Goal: Task Accomplishment & Management: Complete application form

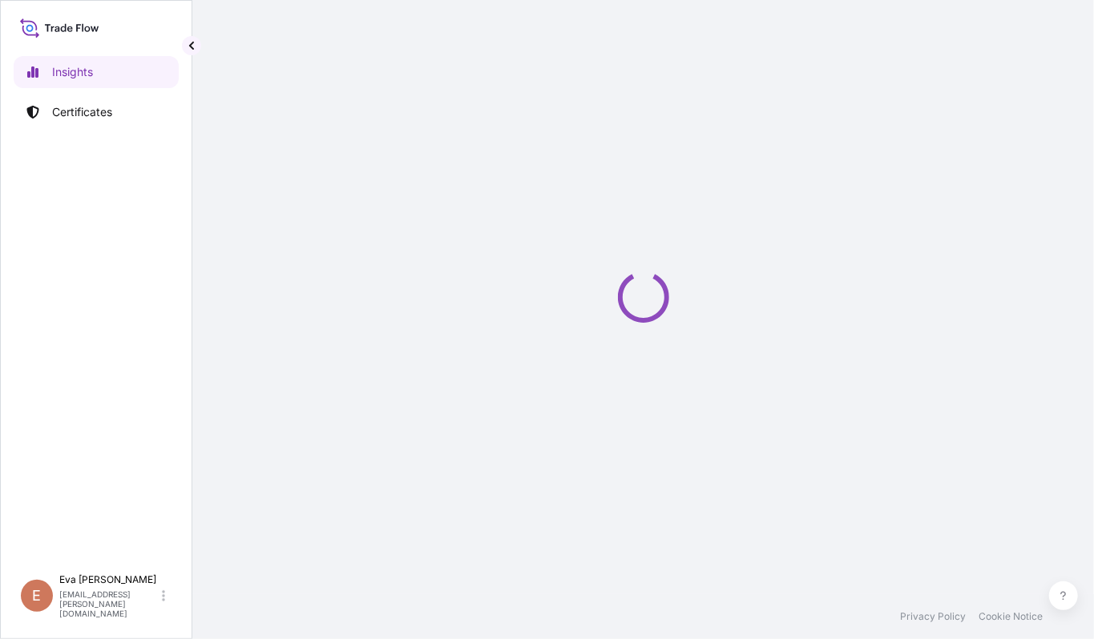
select select "2025"
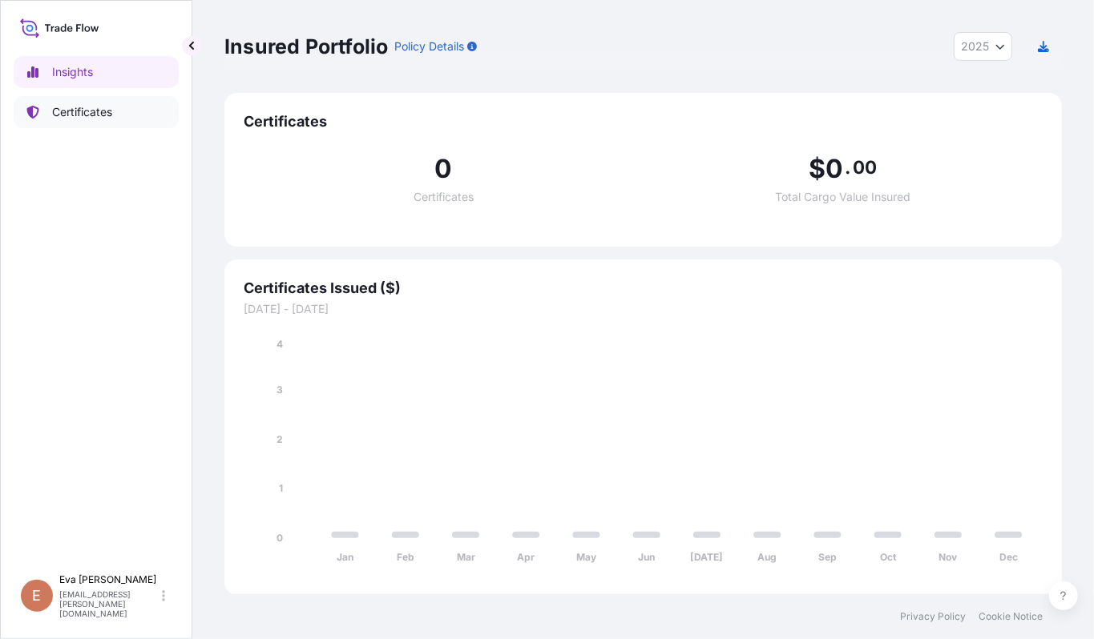
click at [67, 112] on p "Certificates" at bounding box center [82, 112] width 60 height 16
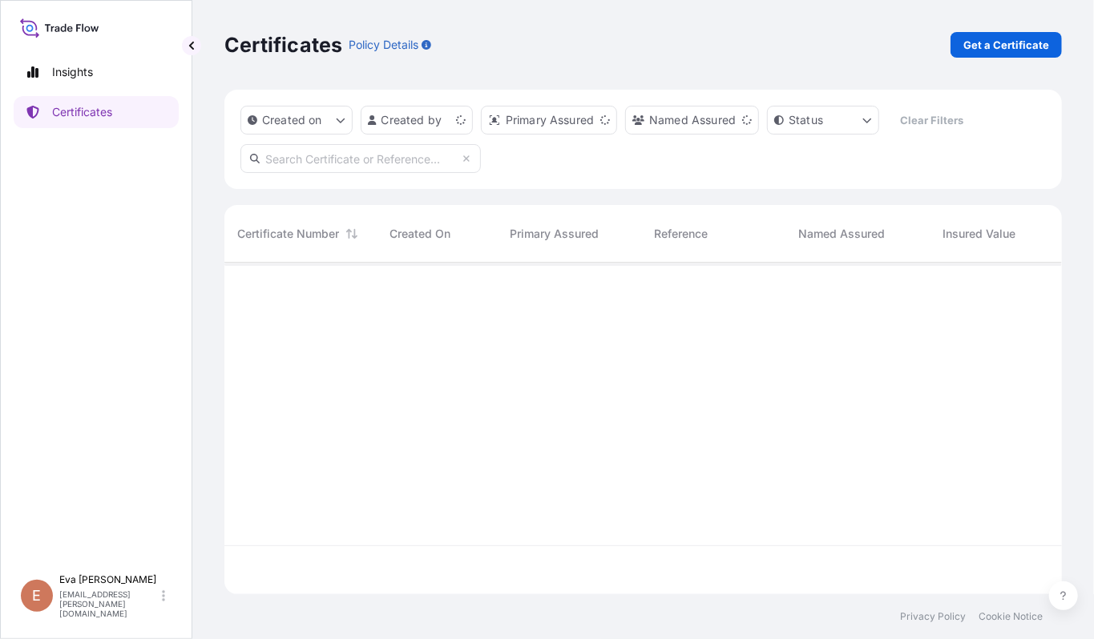
scroll to position [324, 821]
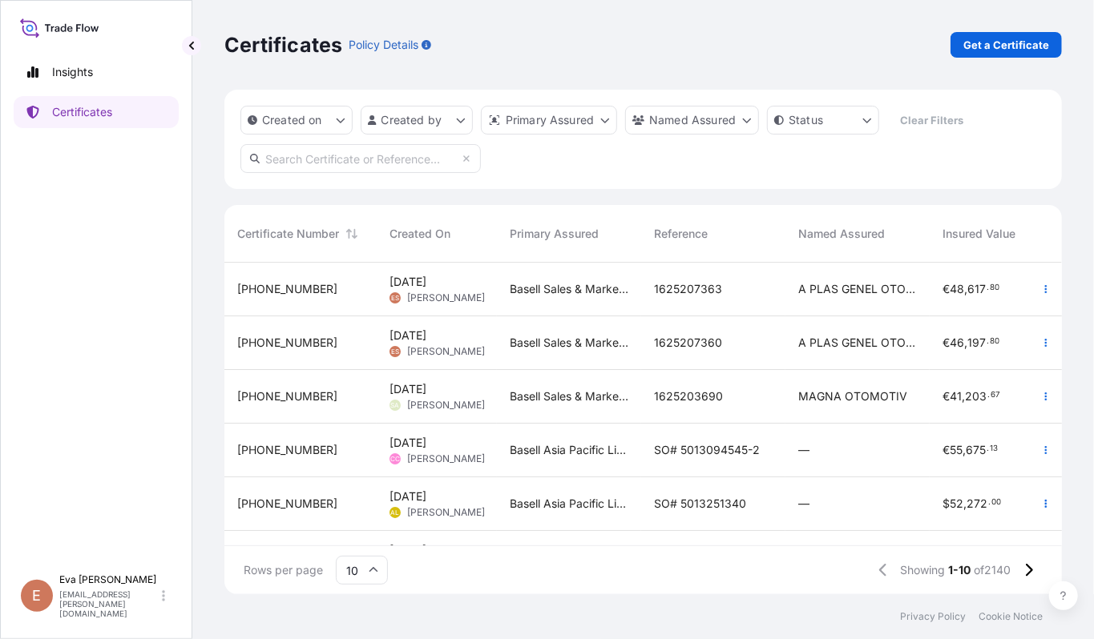
click at [426, 298] on span "[PERSON_NAME]" at bounding box center [446, 298] width 78 height 13
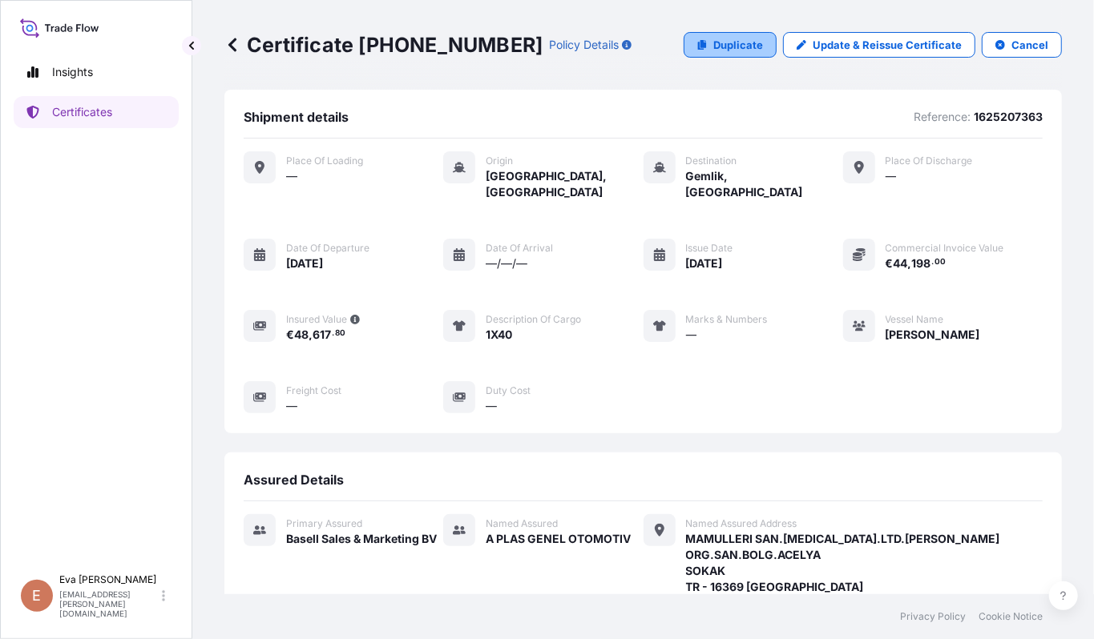
click at [725, 38] on p "Duplicate" at bounding box center [738, 45] width 50 height 16
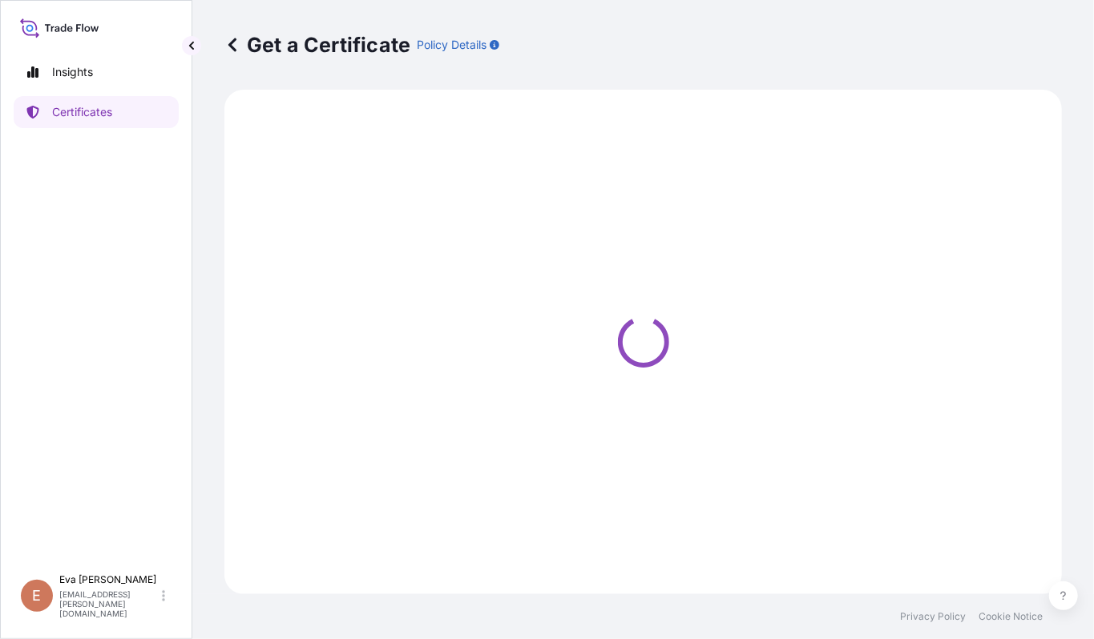
select select "Sea"
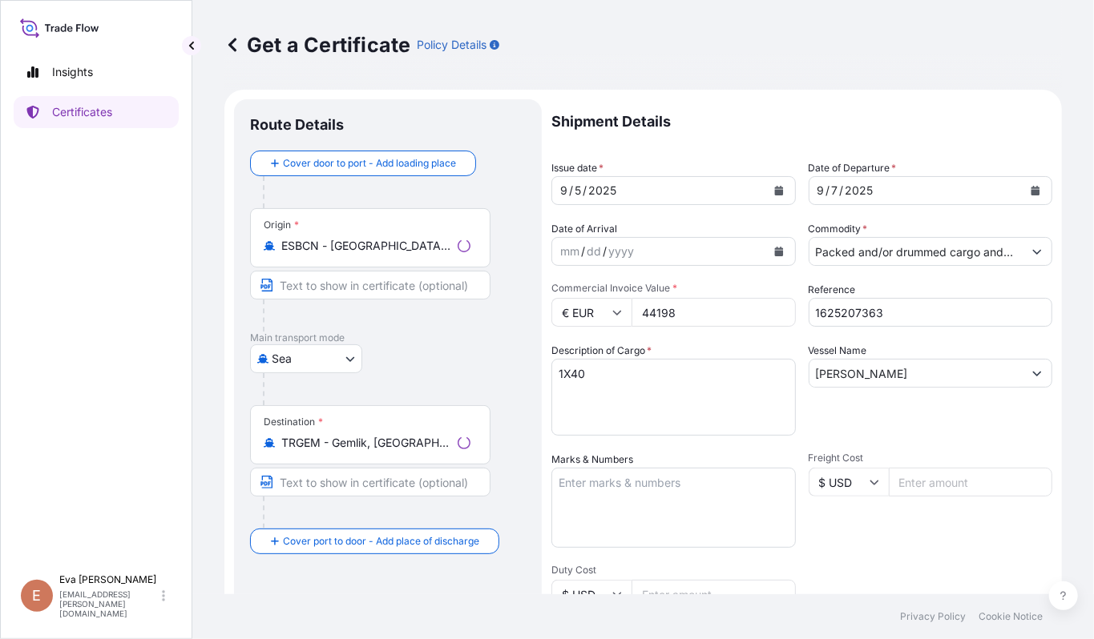
type input "MAMULLERI SAN.[MEDICAL_DATA].LTD.STIDEMIRTAS ORG.SAN.BOLG.ACELYASOKAKTR - 16369…"
select select "32164"
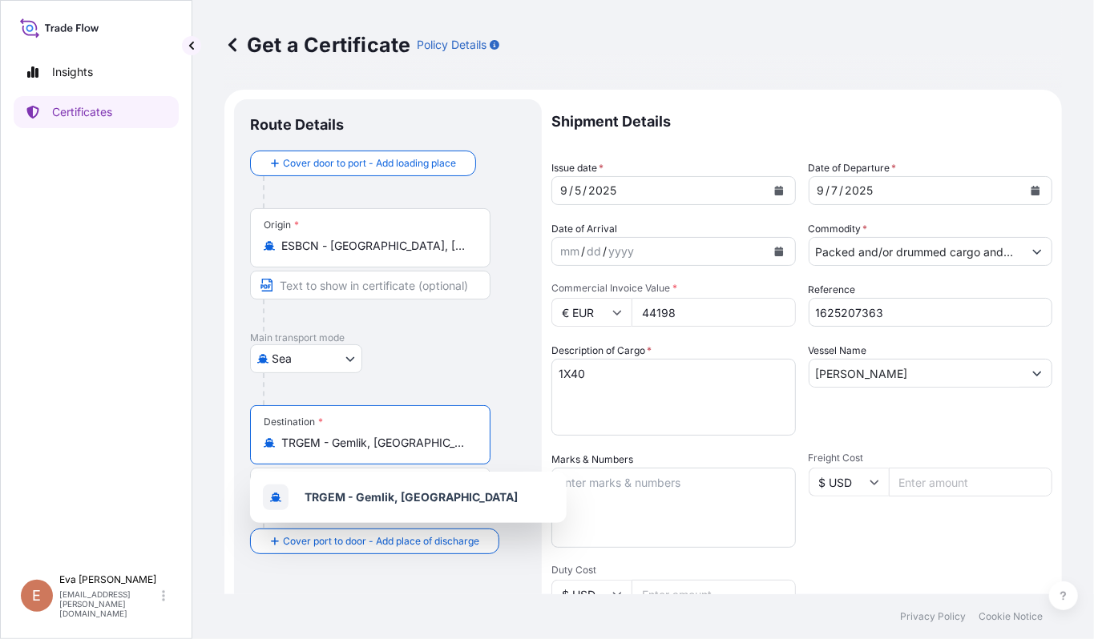
drag, startPoint x: 433, startPoint y: 450, endPoint x: 180, endPoint y: 410, distance: 256.3
click at [180, 410] on div "Insights Certificates E [PERSON_NAME] [PERSON_NAME][EMAIL_ADDRESS][PERSON_NAME]…" at bounding box center [547, 319] width 1094 height 639
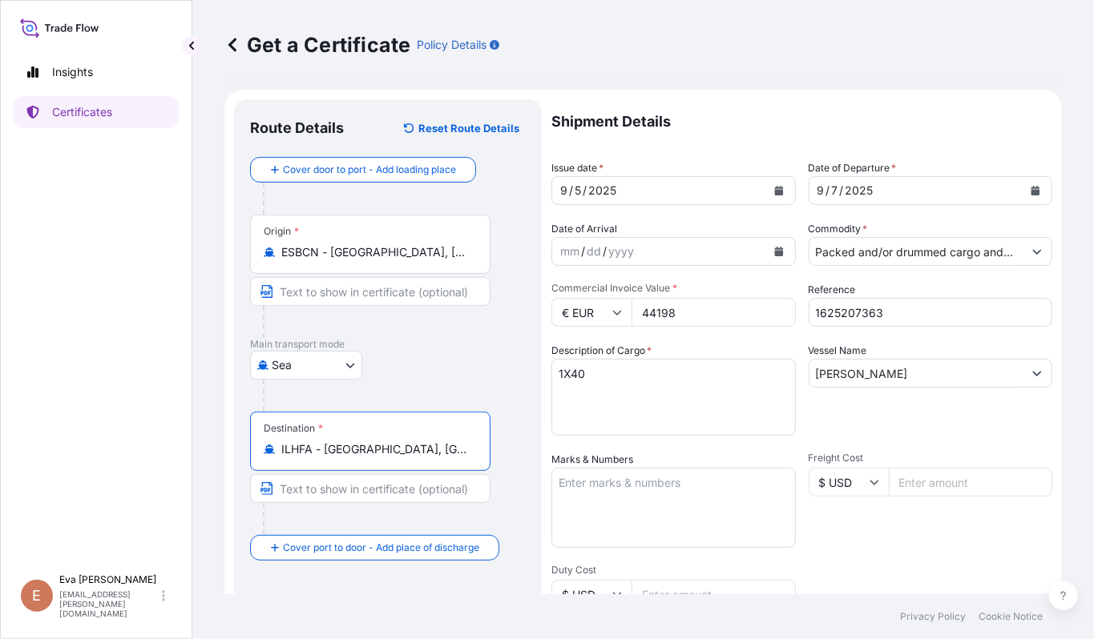
type input "ILHFA - [GEOGRAPHIC_DATA], [GEOGRAPHIC_DATA]"
click at [774, 187] on icon "Calendar" at bounding box center [778, 191] width 9 height 10
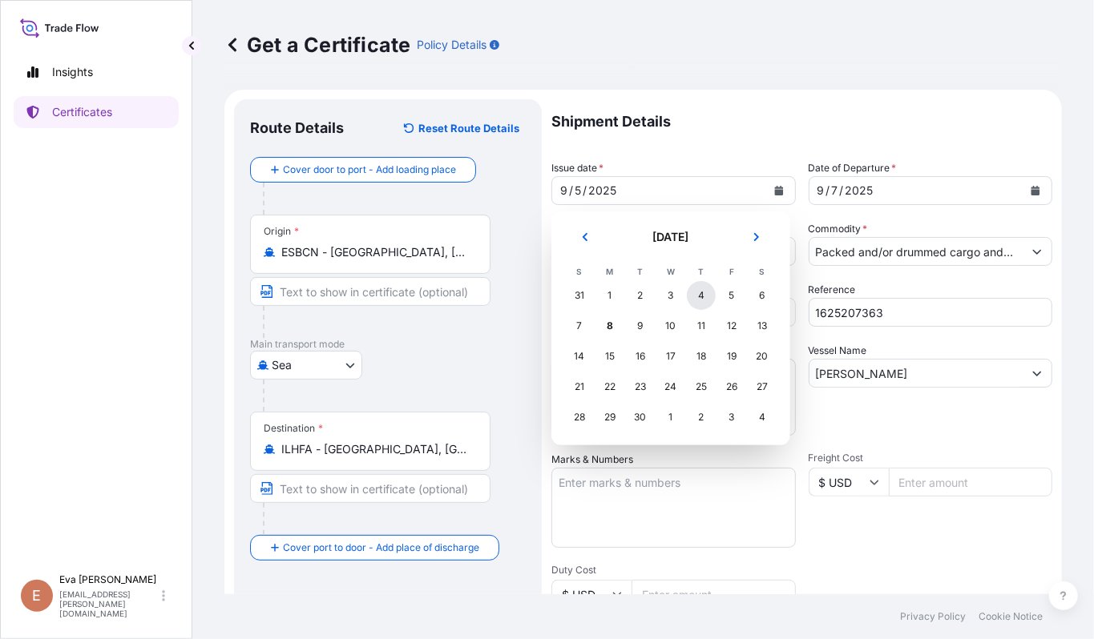
click at [700, 293] on div "4" at bounding box center [701, 295] width 29 height 29
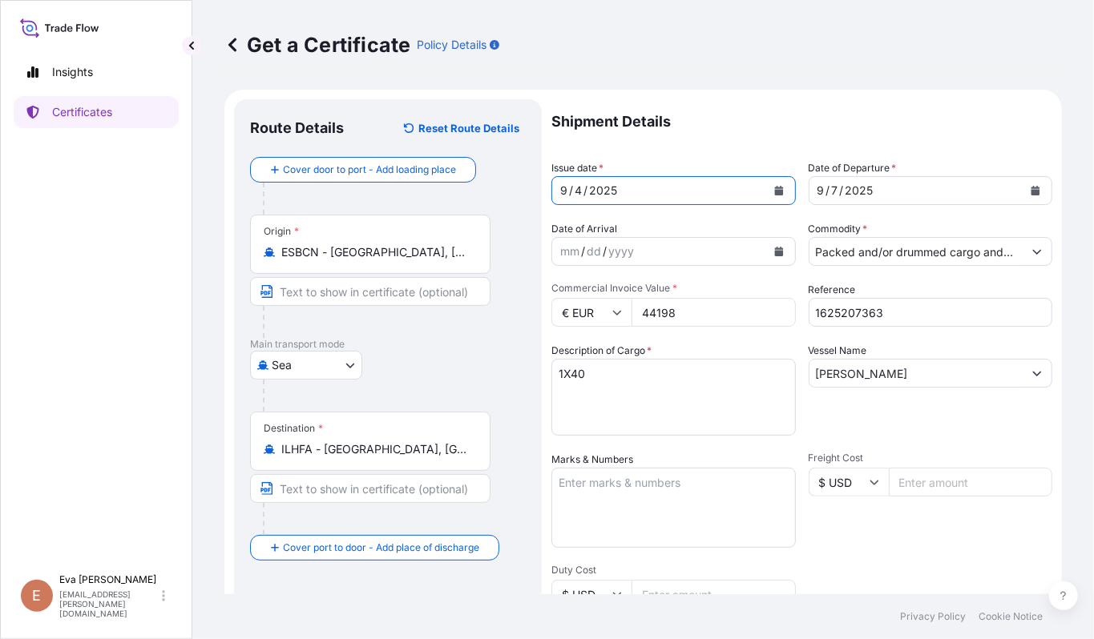
click at [1022, 183] on button "Calendar" at bounding box center [1035, 191] width 26 height 26
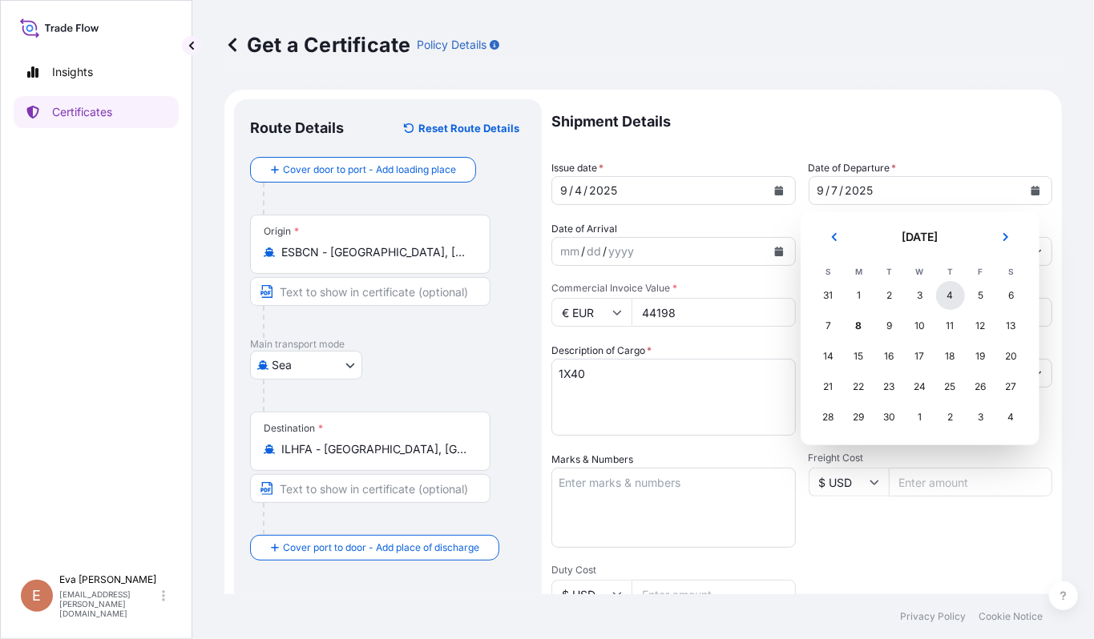
click at [949, 290] on div "4" at bounding box center [950, 295] width 29 height 29
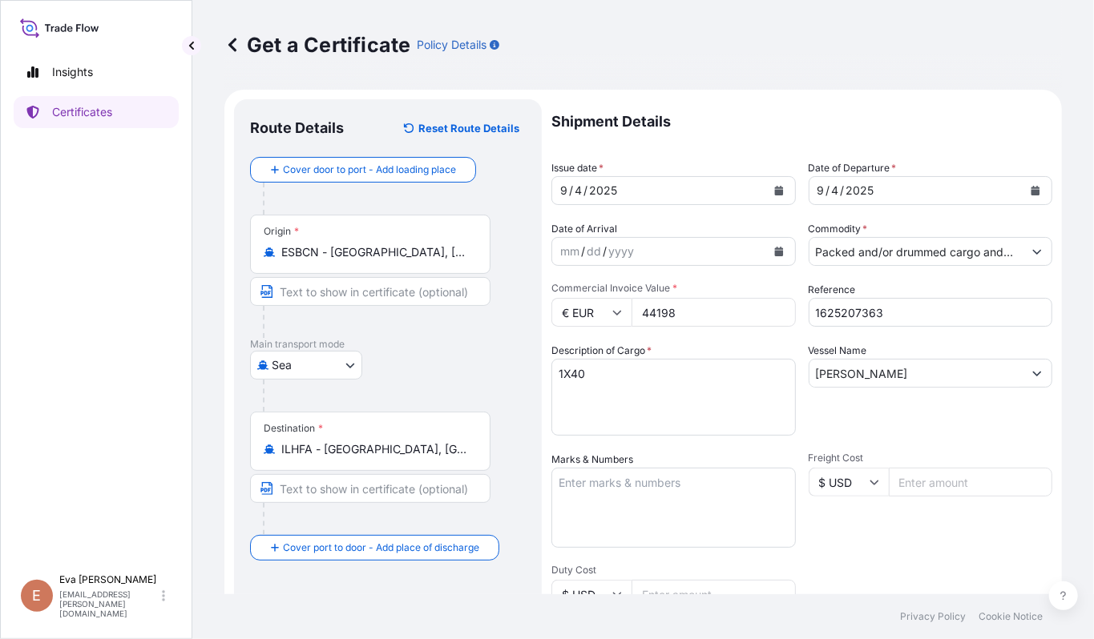
drag, startPoint x: 750, startPoint y: 318, endPoint x: 433, endPoint y: 365, distance: 320.7
click at [304, 272] on form "Route Details Reset Route Details Cover door to port - Add loading place Place …" at bounding box center [642, 504] width 837 height 828
click at [872, 308] on input "1625207363" at bounding box center [930, 312] width 244 height 29
type input "MAMULLERI SAN.[MEDICAL_DATA].LTD.STIDEMIRTAS ORG.SAN.BOLG.ACELYASOKAKTR - 16369…"
type input "16252073"
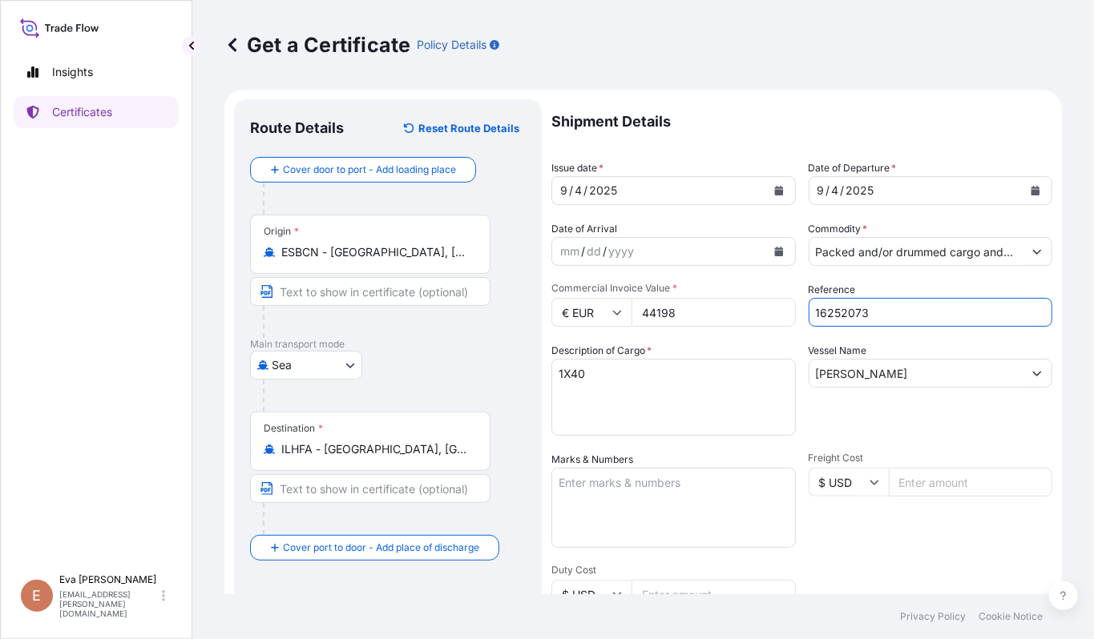
type input "MAMULLERI SAN.[MEDICAL_DATA].LTD.STIDEMIRTAS ORG.SAN.BOLG.ACELYASOKAKTR - 16369…"
type input "1625206744"
click at [979, 378] on input "[PERSON_NAME]" at bounding box center [916, 373] width 214 height 29
drag, startPoint x: 979, startPoint y: 378, endPoint x: 577, endPoint y: 348, distance: 403.3
click at [582, 344] on div "Shipment Details Issue date * [DATE] Date of Departure * [DATE] Date of Arrival…" at bounding box center [801, 480] width 501 height 763
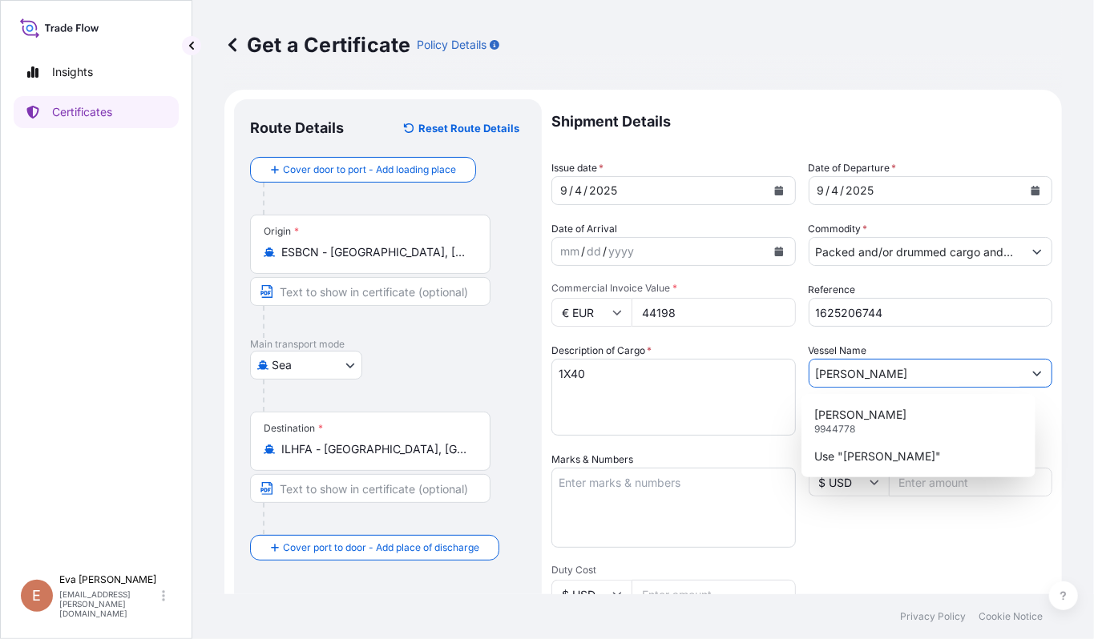
type input "[PERSON_NAME]"
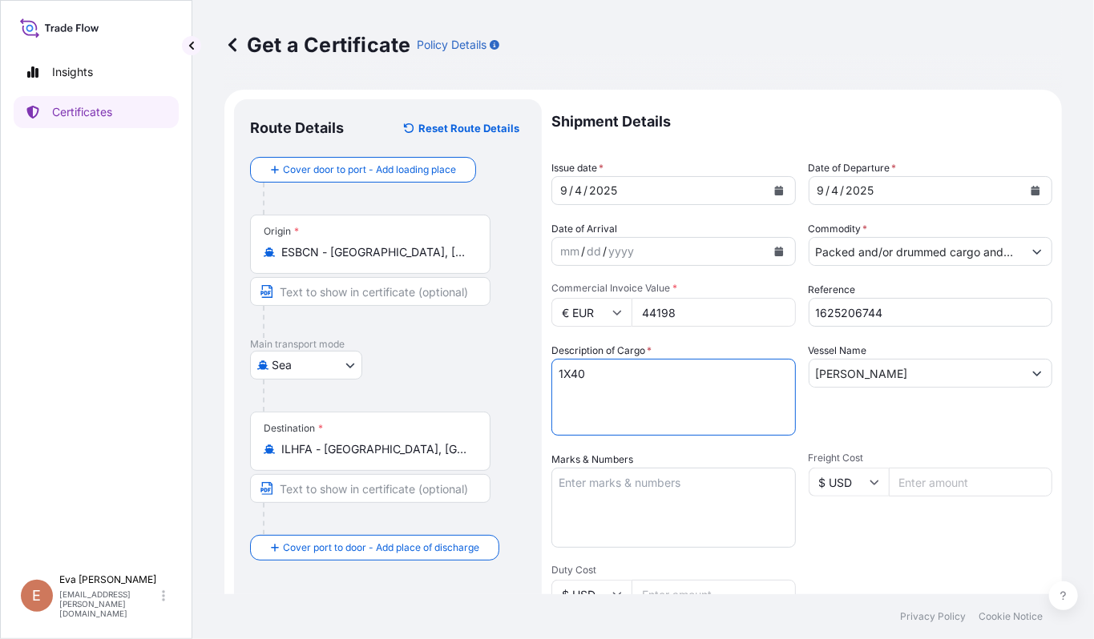
drag, startPoint x: 712, startPoint y: 433, endPoint x: 567, endPoint y: 431, distance: 145.0
click at [567, 431] on textarea "1X40" at bounding box center [673, 397] width 244 height 77
type textarea "1"
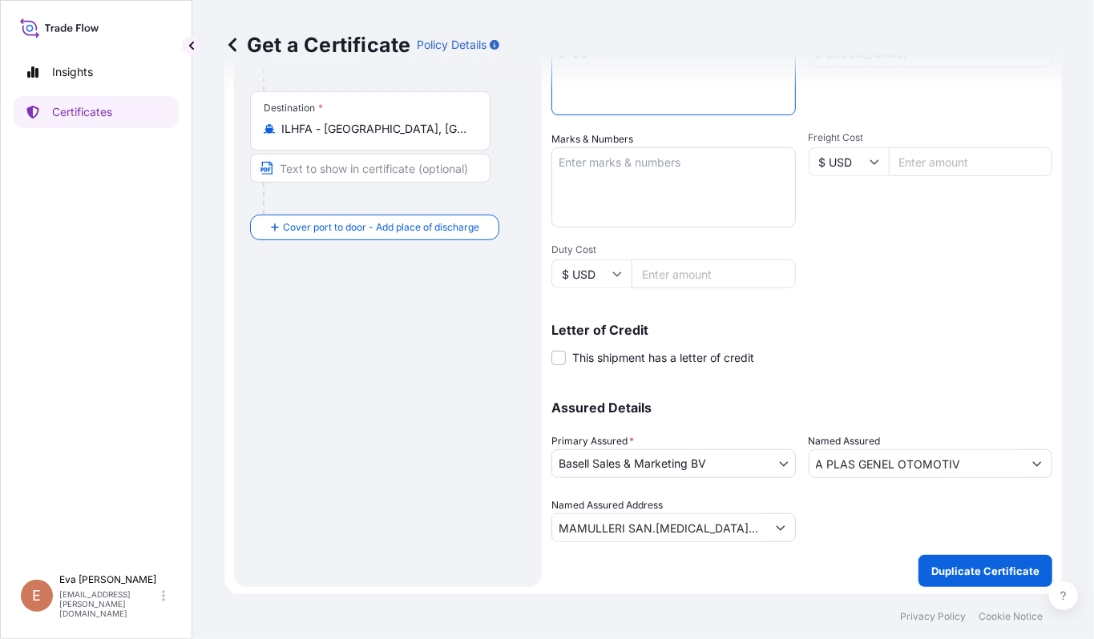
type textarea "3x20'"
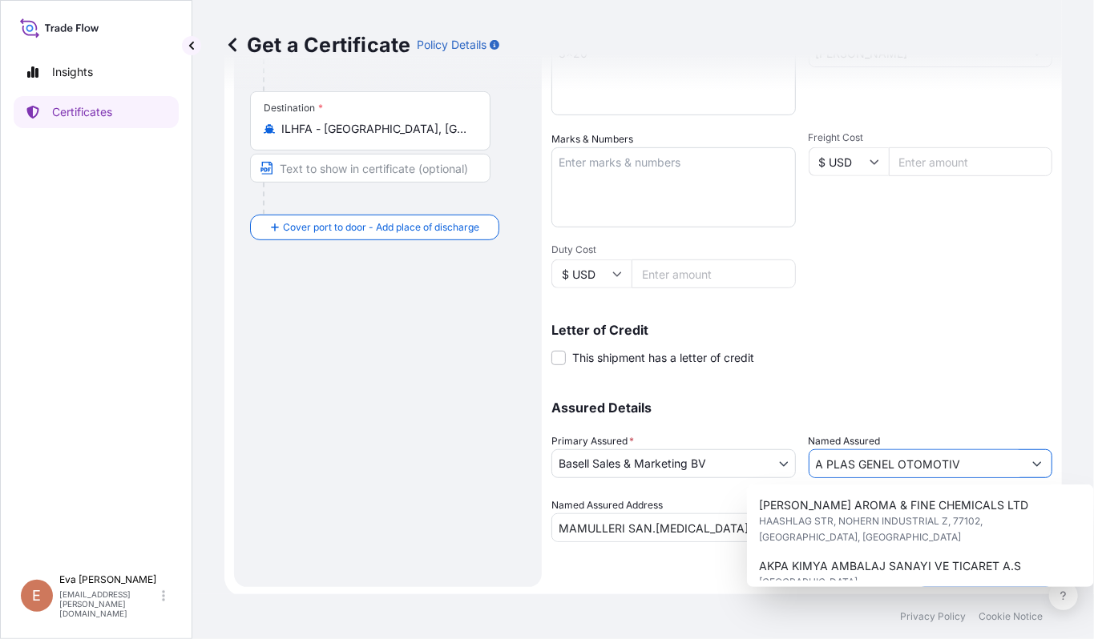
drag, startPoint x: 984, startPoint y: 453, endPoint x: 562, endPoint y: 436, distance: 422.6
click at [535, 410] on form "Route Details Reset Route Details Cover door to port - Add loading place Place …" at bounding box center [642, 183] width 837 height 828
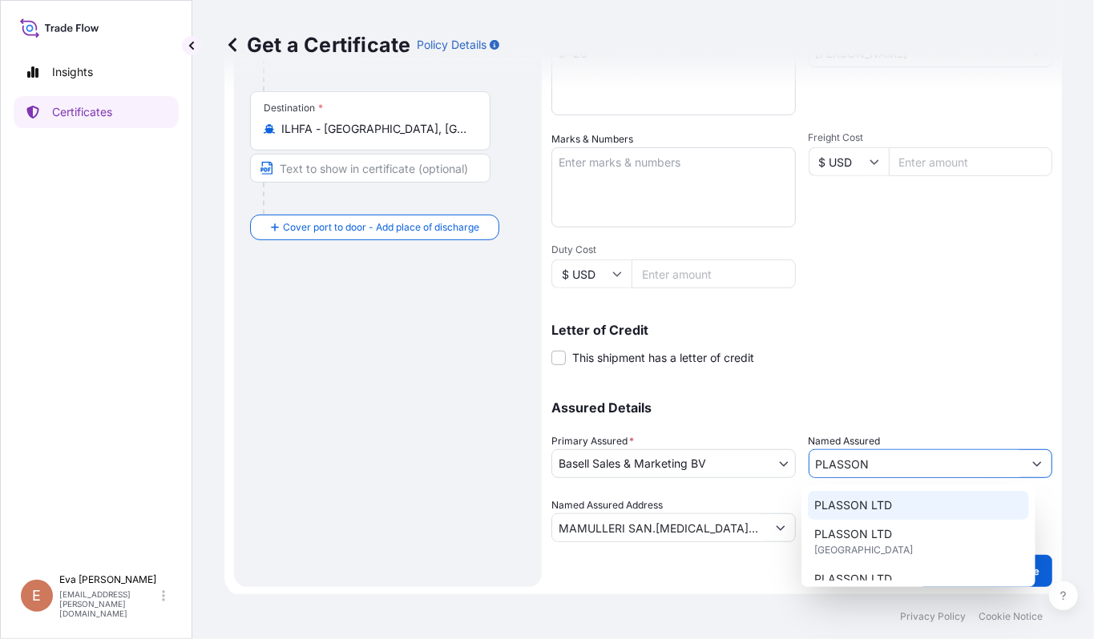
click at [828, 495] on div "PLASSON LTD" at bounding box center [918, 505] width 221 height 29
type input "PLASSON LTD"
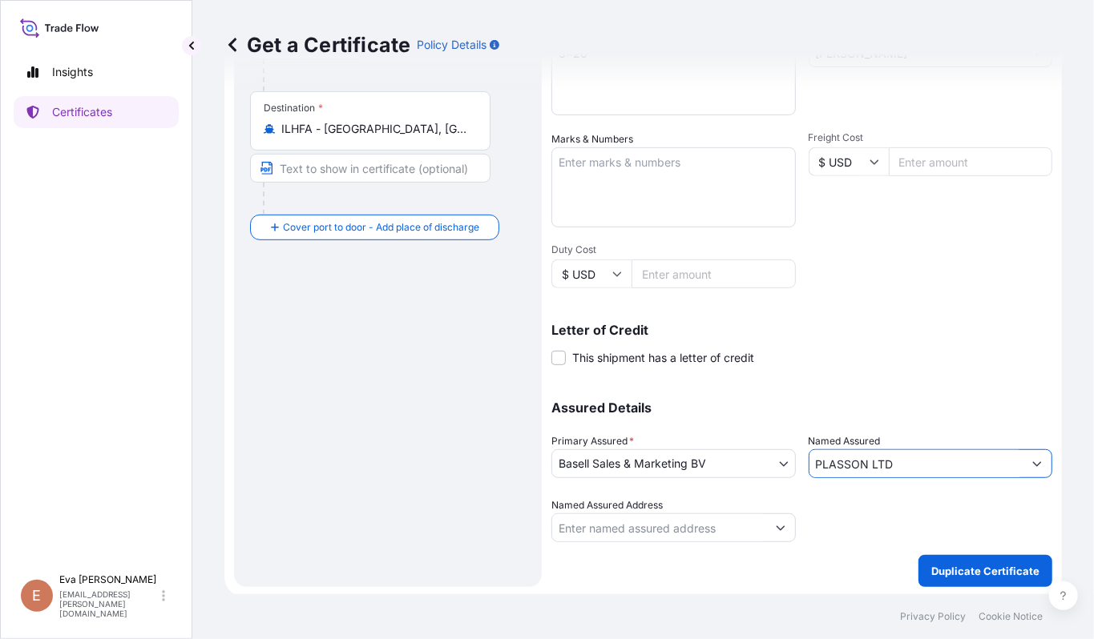
type input "PLASSON LTD"
click at [984, 563] on p "Duplicate Certificate" at bounding box center [985, 571] width 108 height 16
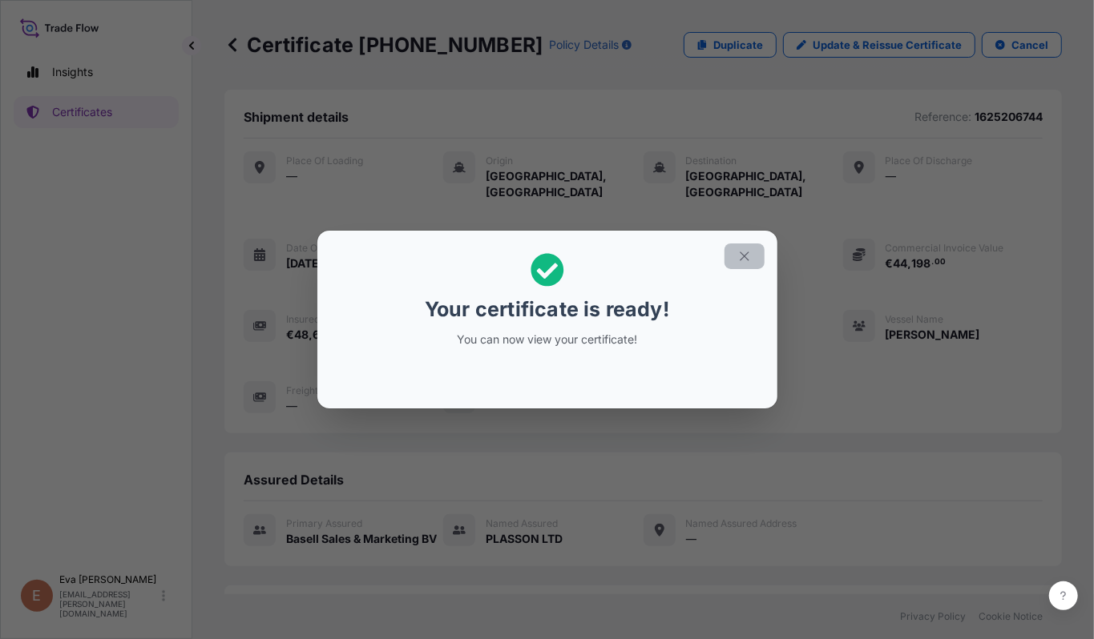
click at [747, 260] on icon "button" at bounding box center [743, 256] width 9 height 9
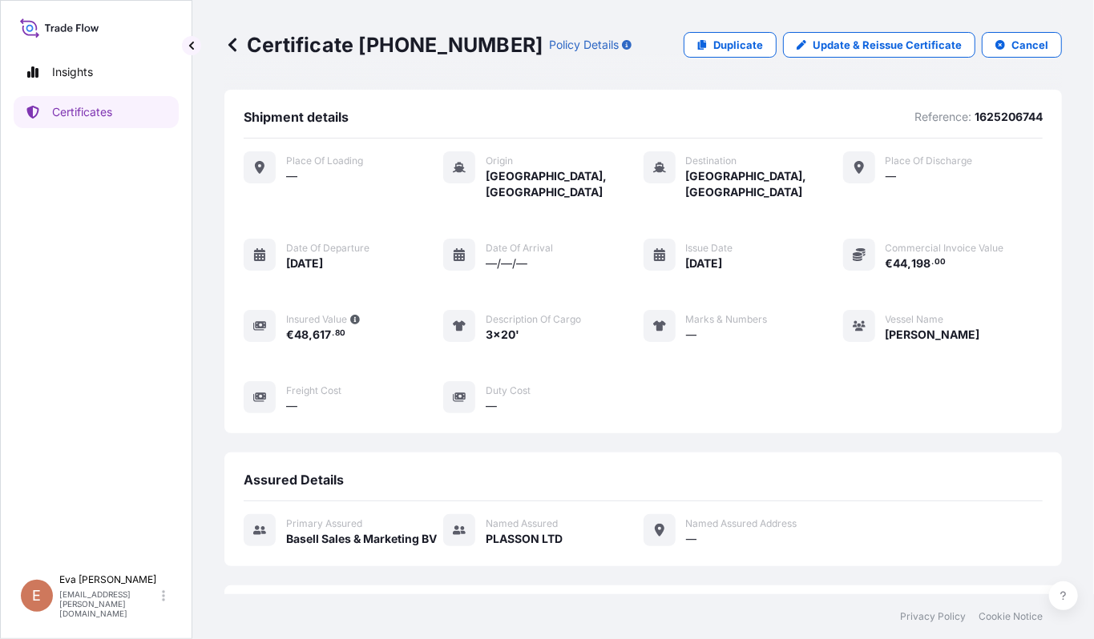
scroll to position [304, 0]
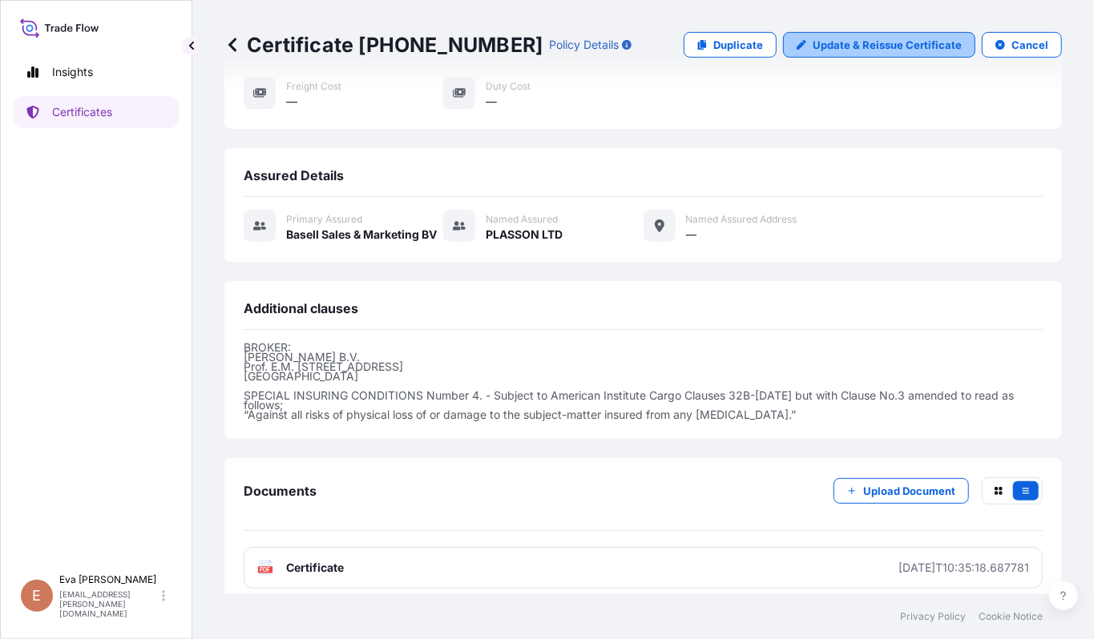
click at [859, 46] on p "Update & Reissue Certificate" at bounding box center [886, 45] width 149 height 16
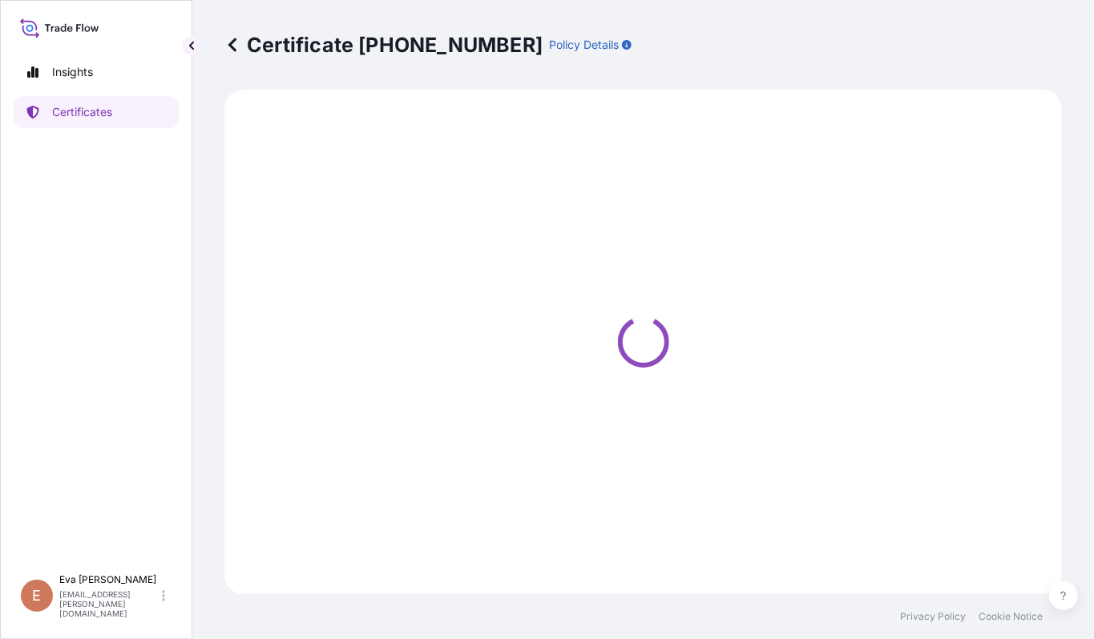
select select "Sea"
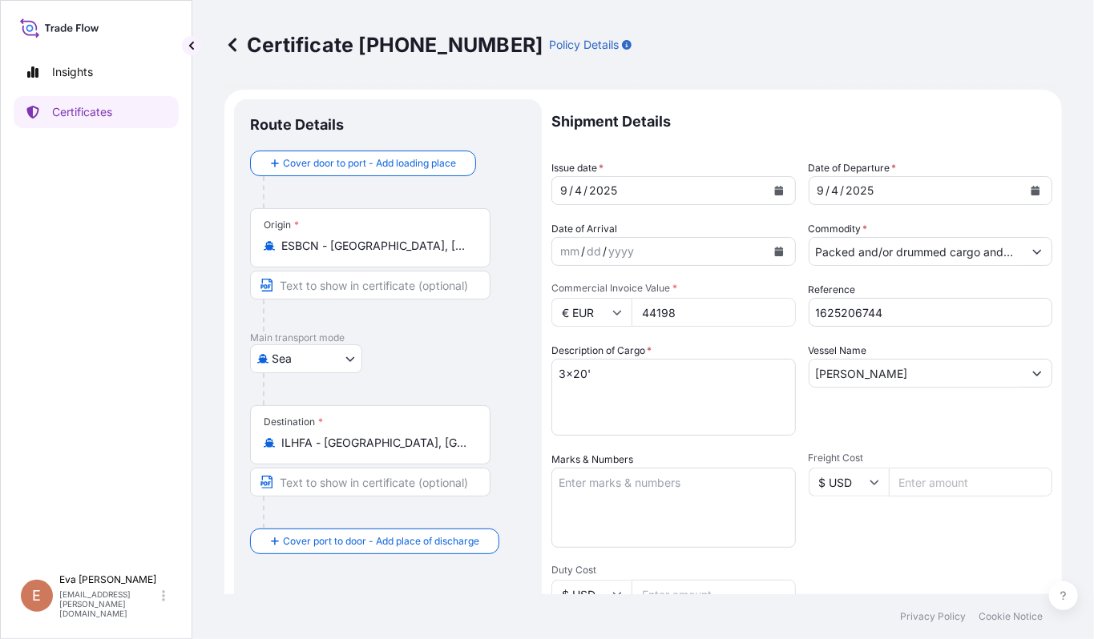
select select "32164"
click at [654, 304] on input "44198" at bounding box center [713, 312] width 164 height 29
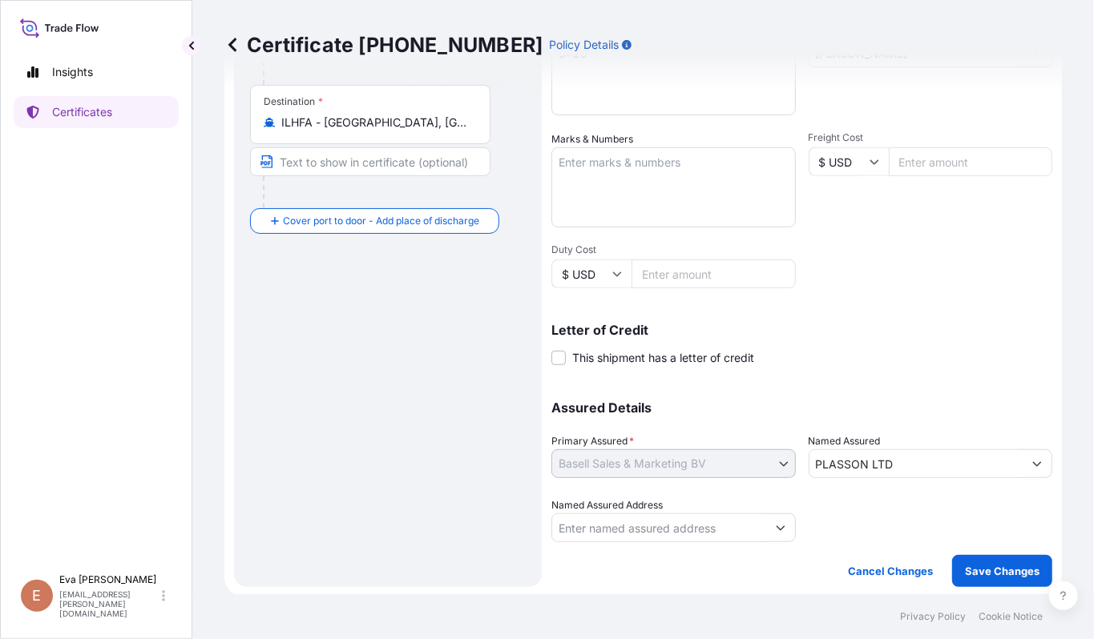
scroll to position [322, 0]
type input "46781"
click at [1000, 578] on button "Save Changes" at bounding box center [1002, 570] width 100 height 32
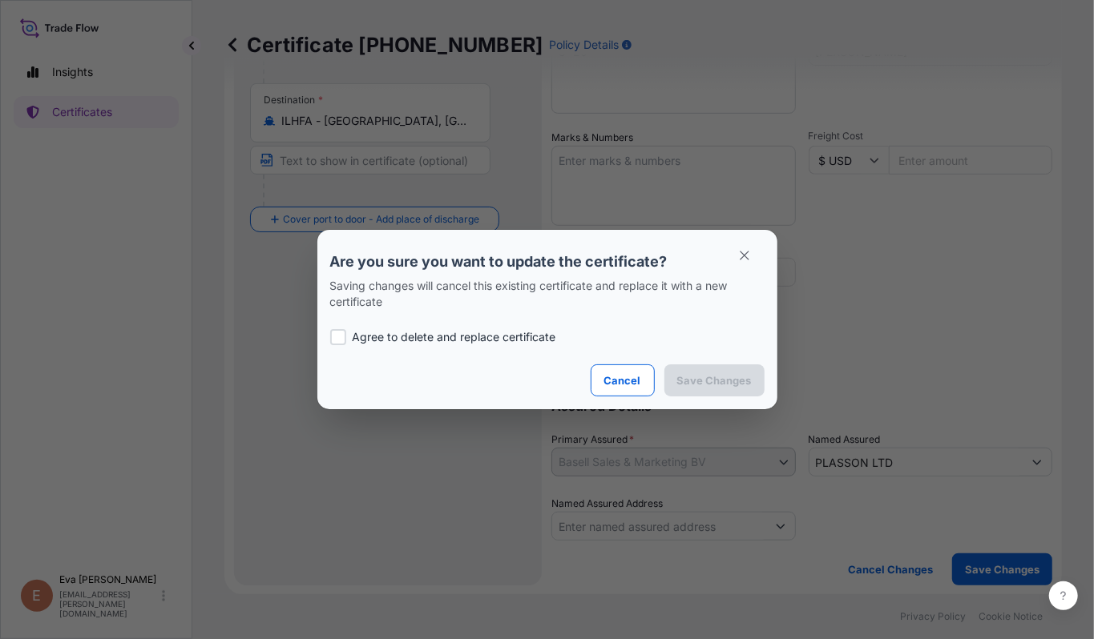
click at [335, 334] on div at bounding box center [338, 337] width 16 height 16
checkbox input "true"
click at [726, 386] on p "Save Changes" at bounding box center [714, 381] width 75 height 16
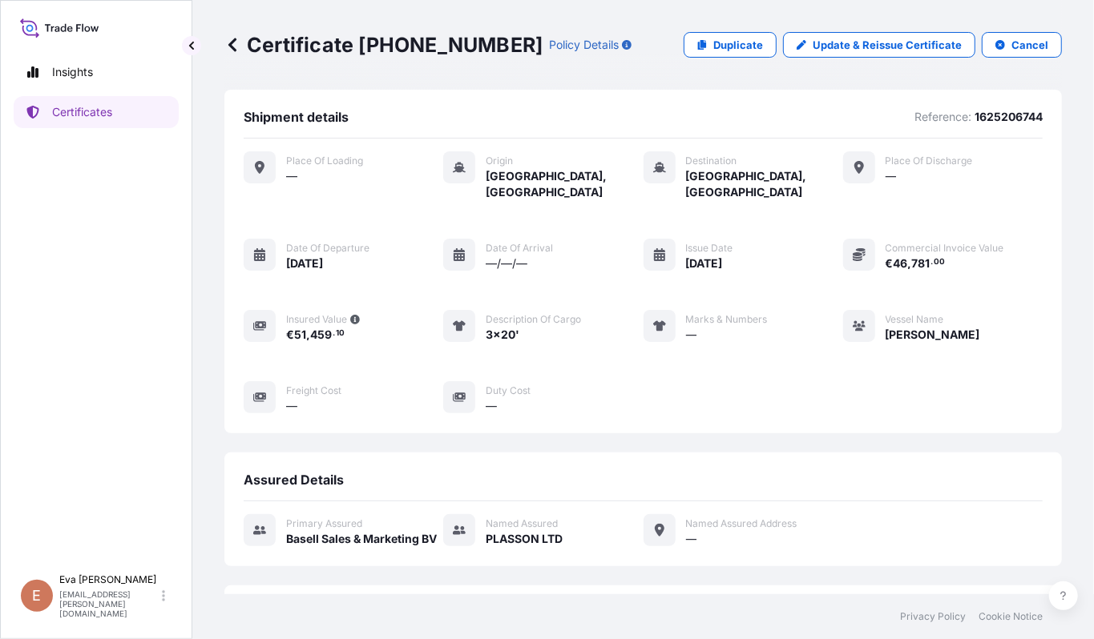
scroll to position [304, 0]
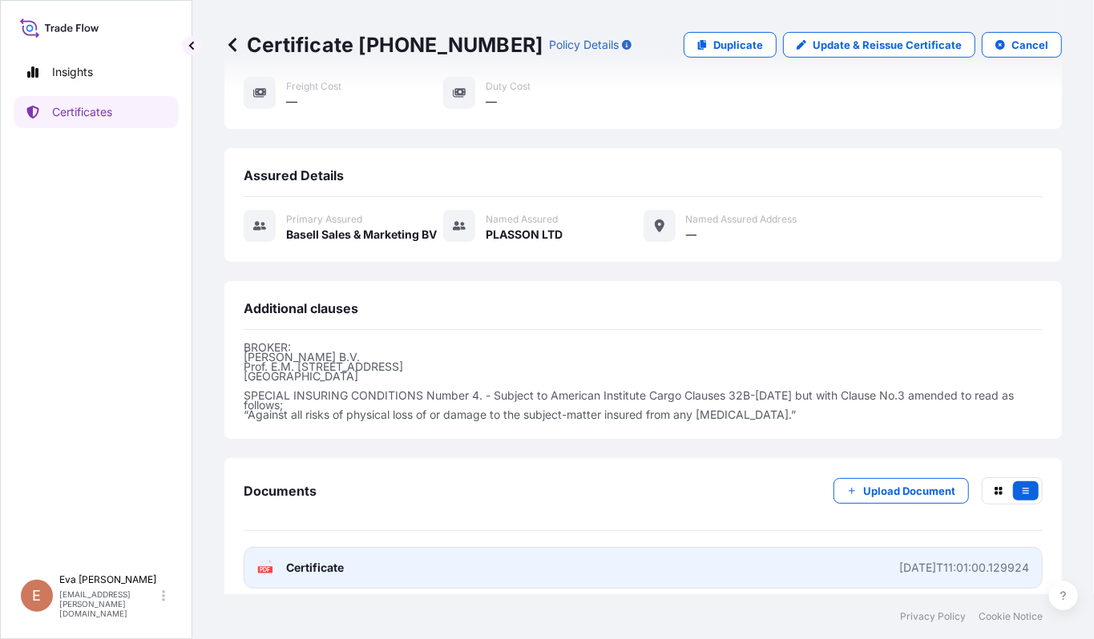
click at [302, 560] on span "Certificate" at bounding box center [315, 568] width 58 height 16
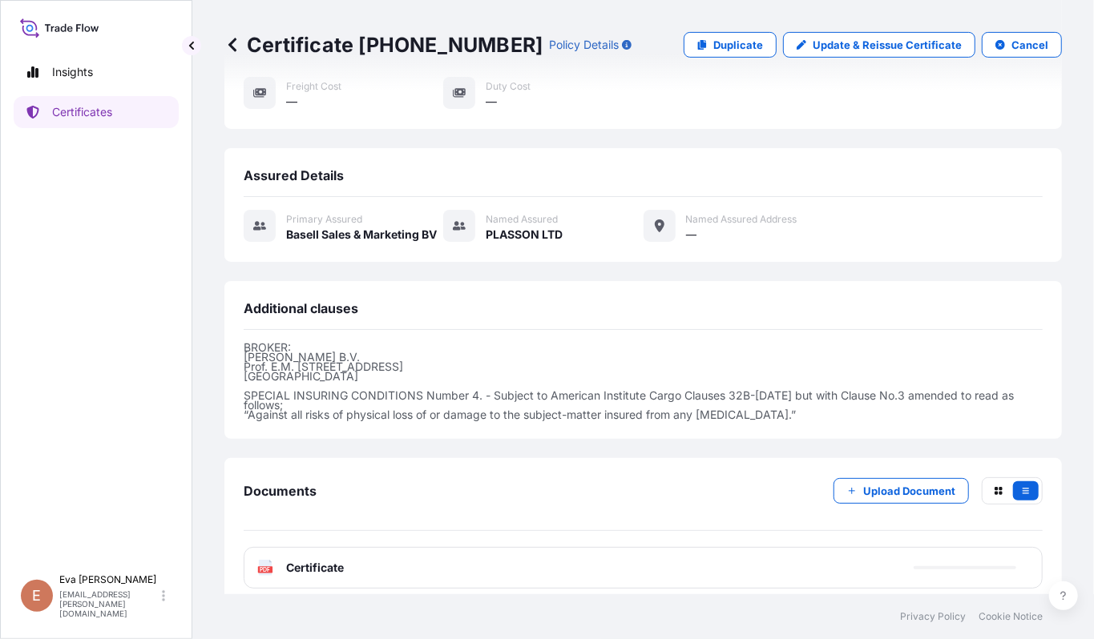
click at [300, 560] on span "Certificate" at bounding box center [315, 568] width 58 height 16
click at [270, 567] on text "PDF" at bounding box center [265, 570] width 10 height 6
drag, startPoint x: 521, startPoint y: 594, endPoint x: 407, endPoint y: 581, distance: 114.6
click at [521, 594] on footer "Privacy Policy Cookie Notice" at bounding box center [642, 616] width 901 height 45
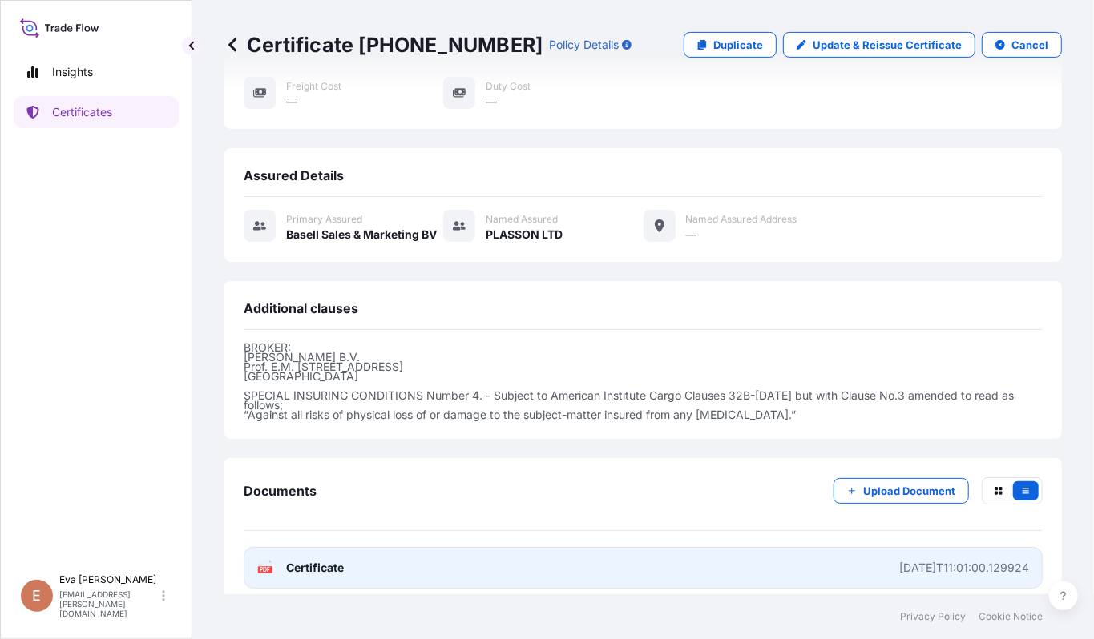
click at [303, 560] on span "Certificate" at bounding box center [315, 568] width 58 height 16
